Goal: Navigation & Orientation: Find specific page/section

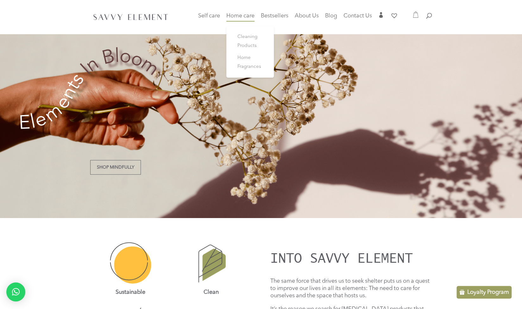
click at [234, 16] on span "Home care" at bounding box center [240, 16] width 28 height 6
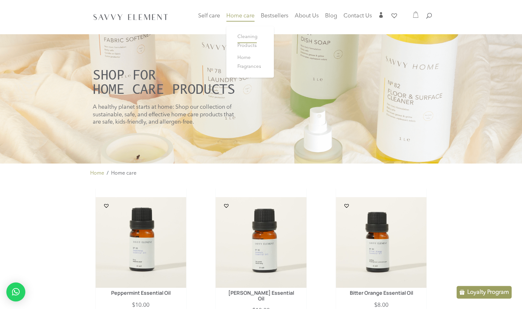
click at [241, 37] on span "Cleaning Products" at bounding box center [248, 42] width 20 height 14
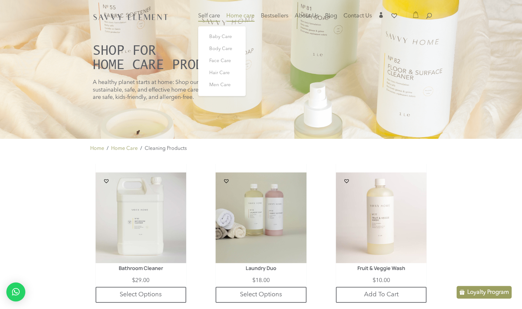
scroll to position [23, 0]
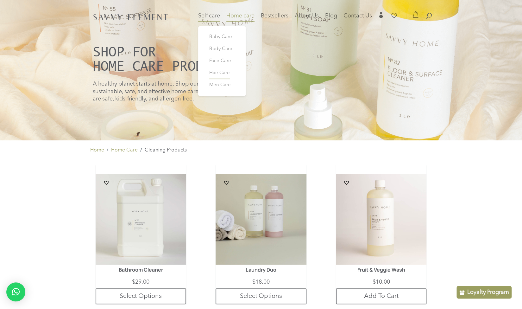
click at [216, 72] on span "Hair Care" at bounding box center [219, 73] width 21 height 5
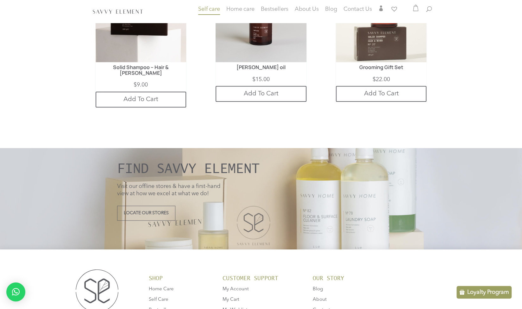
scroll to position [1863, 0]
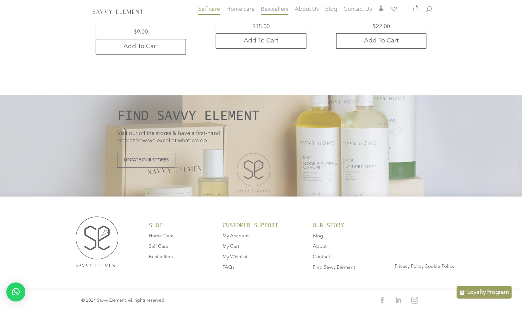
click at [269, 10] on span "Bestsellers" at bounding box center [275, 9] width 28 height 6
